Goal: Transaction & Acquisition: Purchase product/service

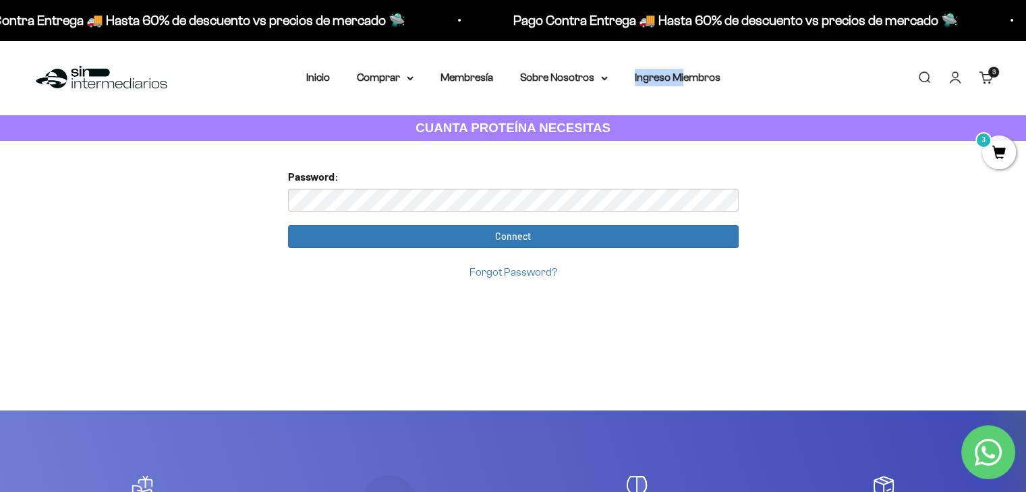
drag, startPoint x: 683, startPoint y: 85, endPoint x: 610, endPoint y: 96, distance: 73.6
click at [610, 96] on div "Menú Buscar Inicio Comprar Proteínas Ver Todos Whey Iso Vegan Pancakes Pre-Entr…" at bounding box center [513, 77] width 1026 height 75
drag, startPoint x: 456, startPoint y: 80, endPoint x: 448, endPoint y: 90, distance: 13.0
click at [456, 79] on link "Membresía" at bounding box center [466, 76] width 53 height 11
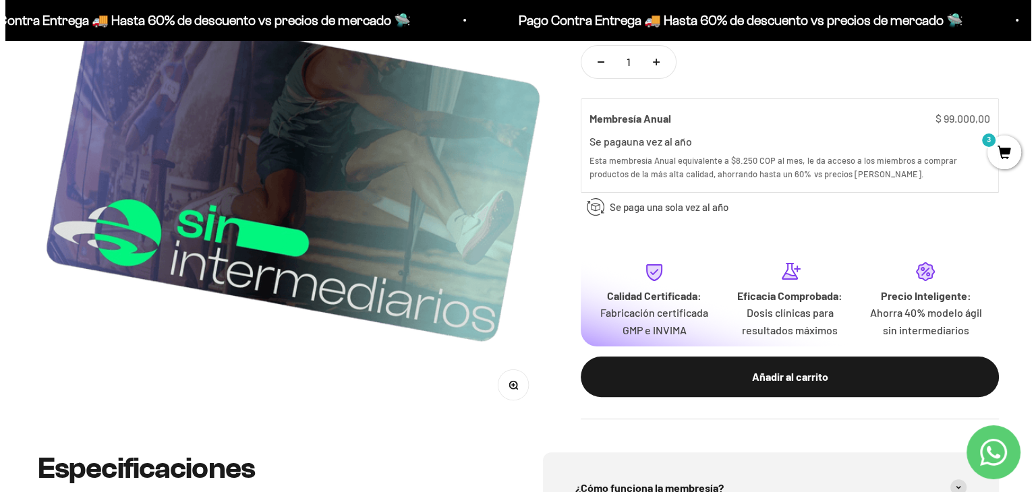
scroll to position [270, 0]
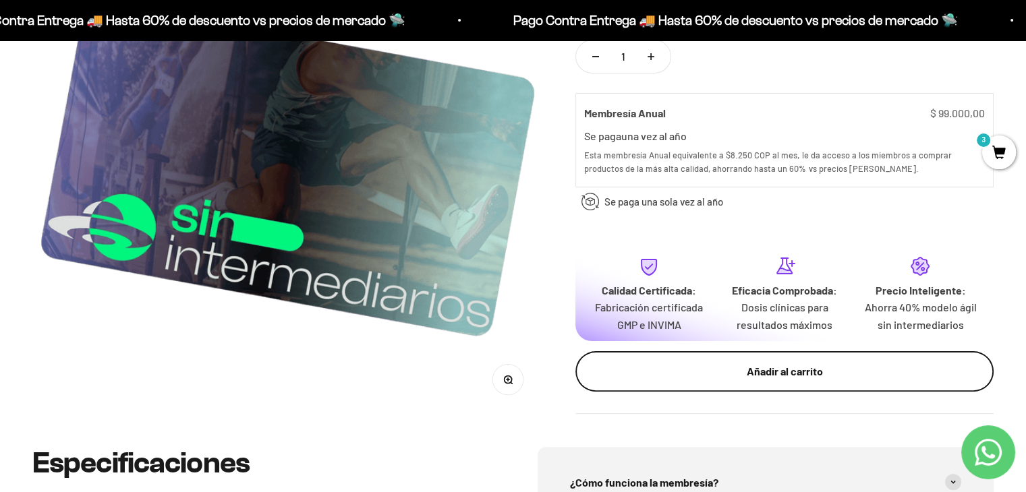
click at [718, 372] on div "Añadir al carrito" at bounding box center [784, 372] width 364 height 18
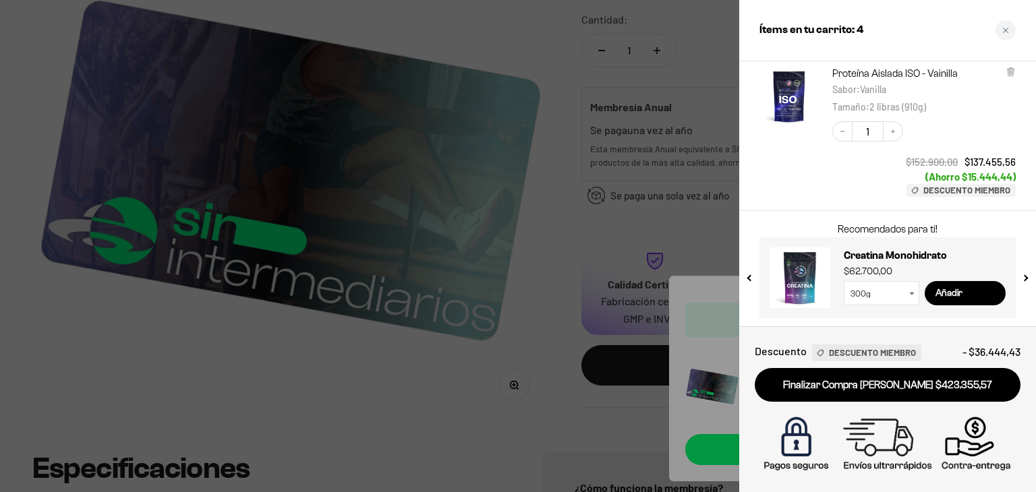
scroll to position [454, 0]
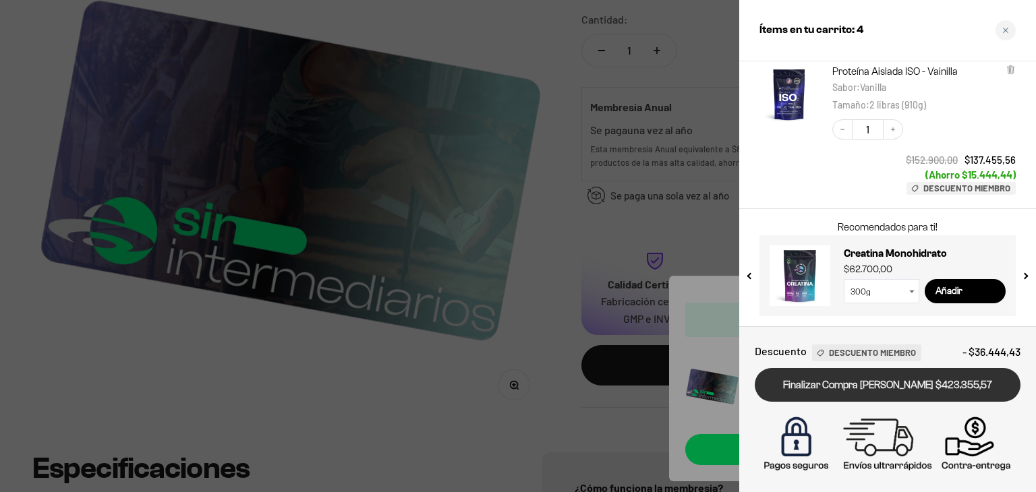
click at [908, 388] on link "Finalizar Compra [PERSON_NAME] $423.355,57" at bounding box center [888, 385] width 266 height 34
